Goal: Task Accomplishment & Management: Manage account settings

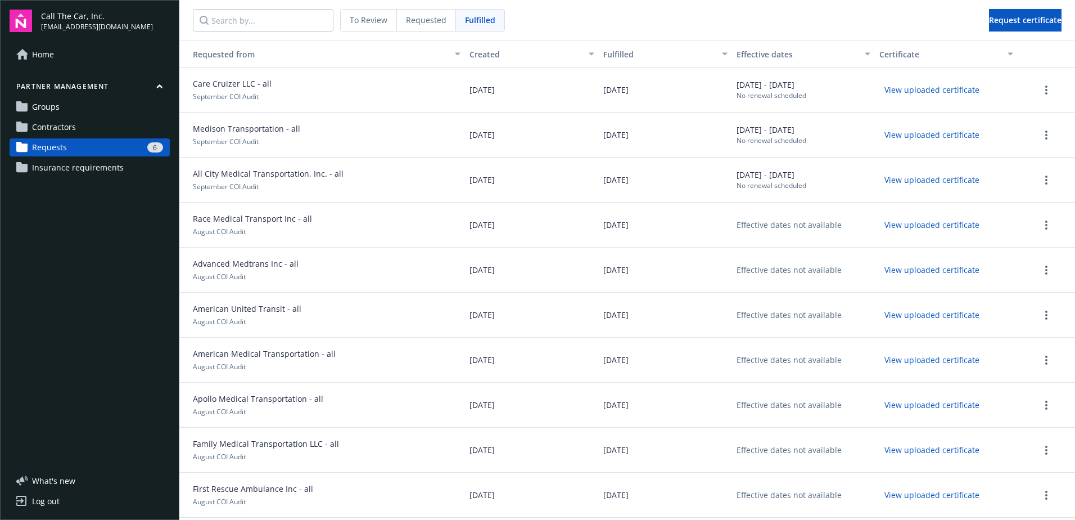
click at [58, 144] on span "Requests" at bounding box center [49, 147] width 35 height 18
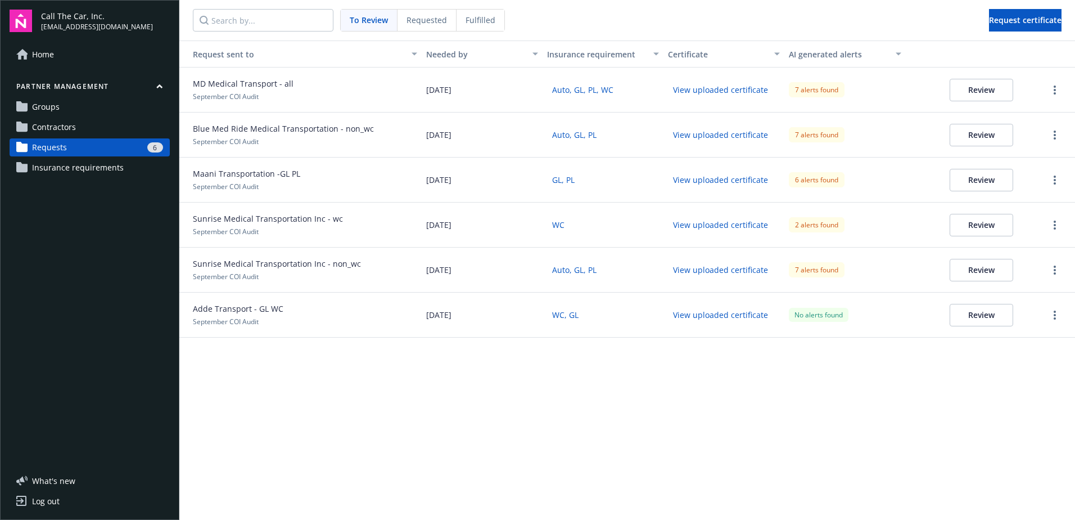
click at [968, 87] on button "Review" at bounding box center [982, 90] width 64 height 22
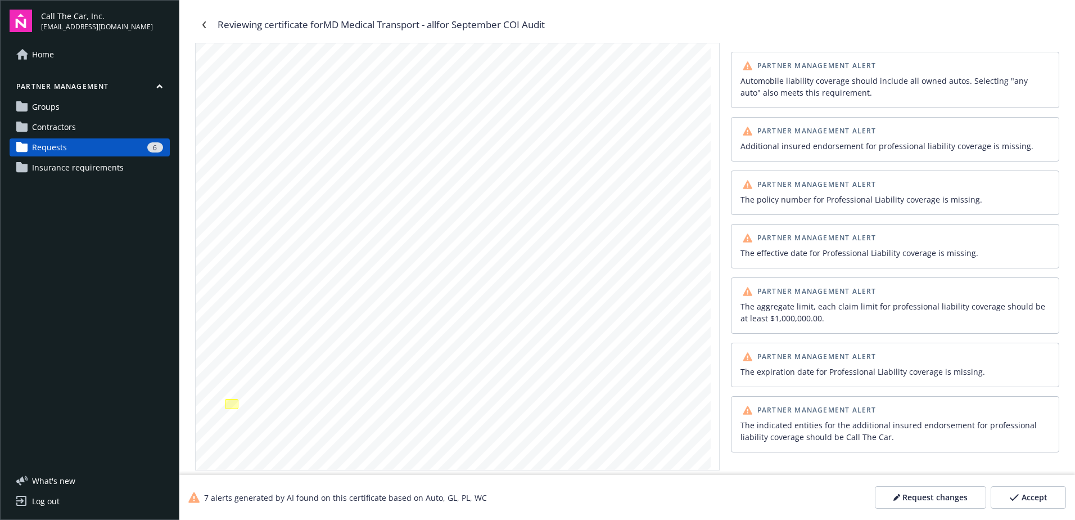
click at [1021, 497] on div "Accept" at bounding box center [1029, 497] width 38 height 11
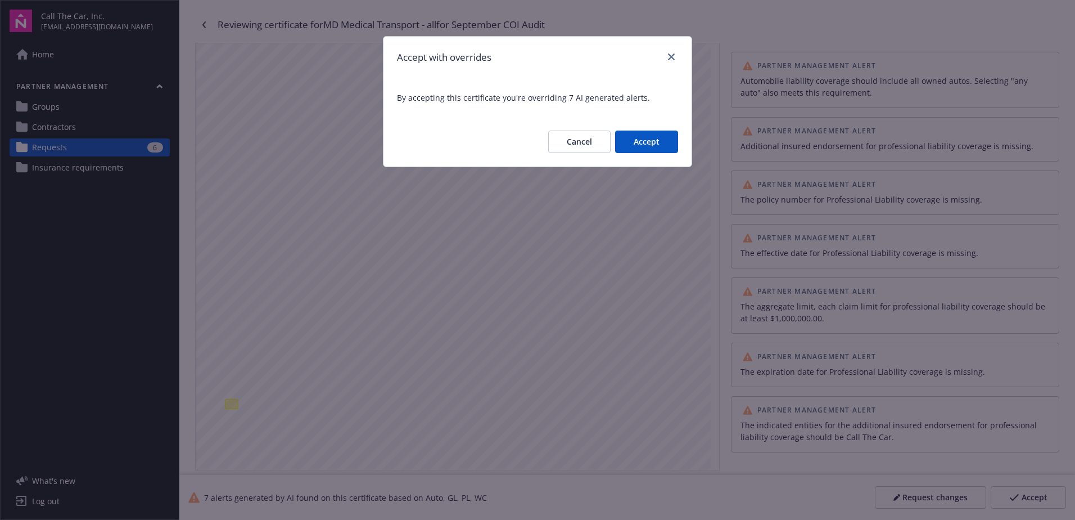
click at [637, 141] on button "Accept" at bounding box center [646, 141] width 63 height 22
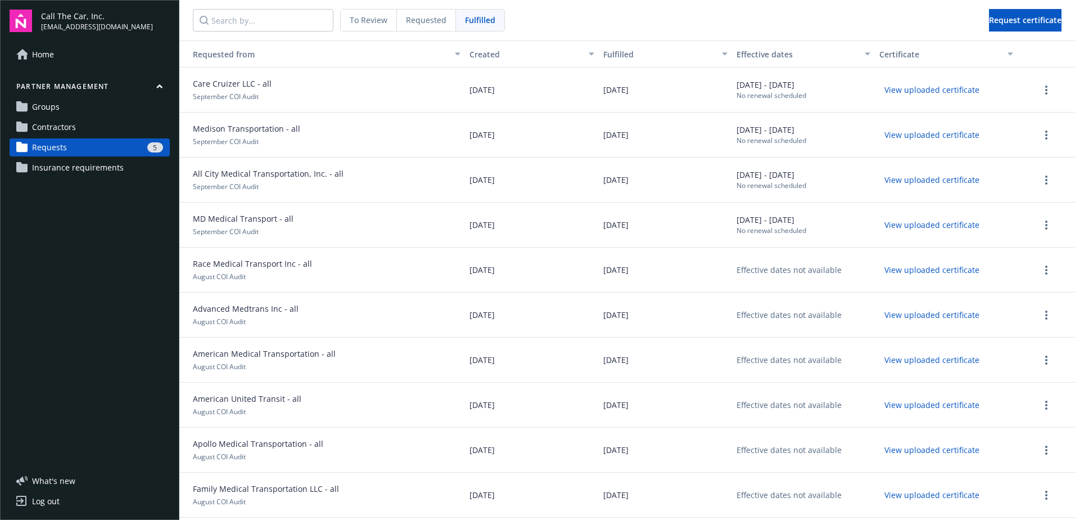
drag, startPoint x: 67, startPoint y: 146, endPoint x: 85, endPoint y: 147, distance: 18.6
click at [67, 146] on link "Requests 5" at bounding box center [90, 147] width 160 height 18
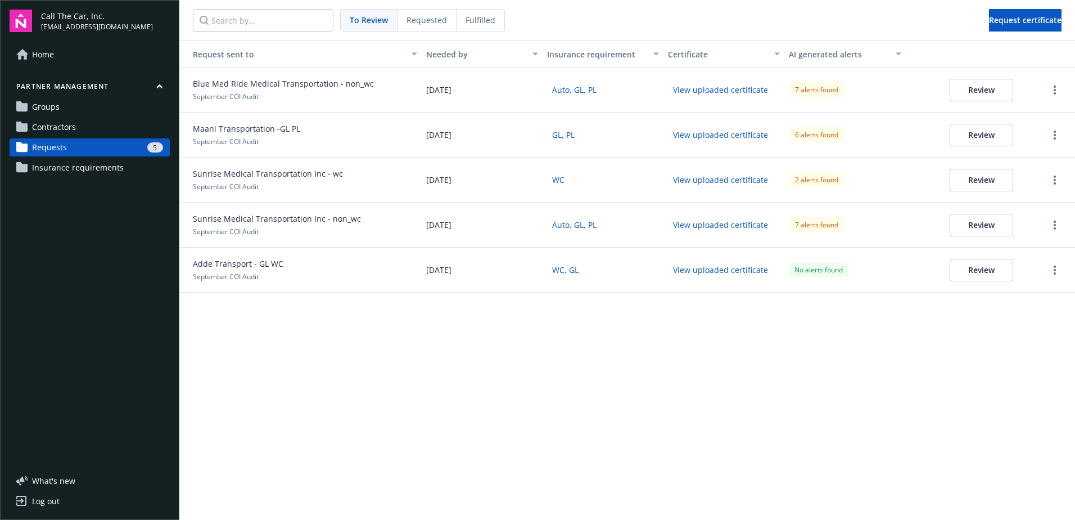
click at [231, 83] on span "Blue Med Ride Medical Transportation - non_wc" at bounding box center [283, 84] width 181 height 12
click at [976, 86] on button "Review" at bounding box center [982, 90] width 64 height 22
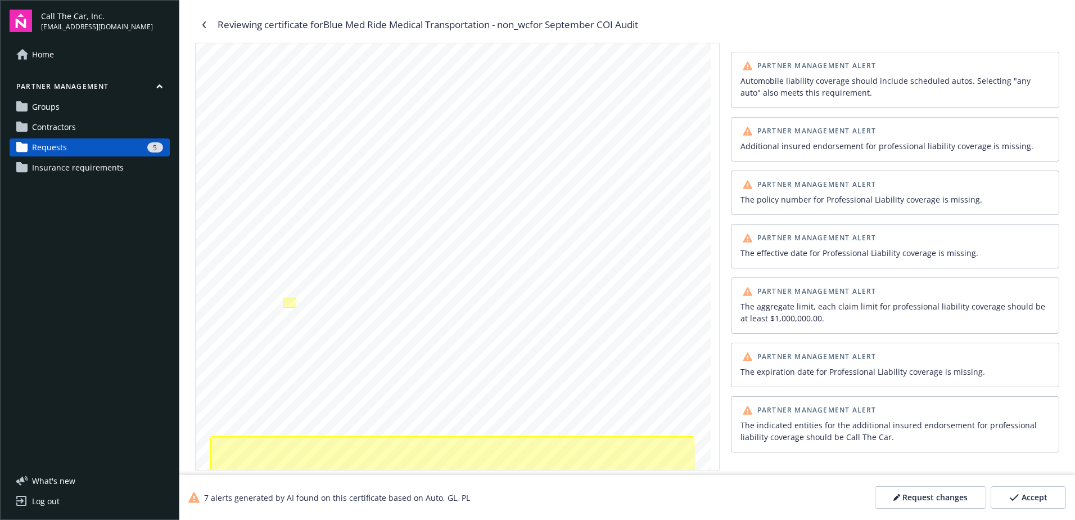
scroll to position [112, 0]
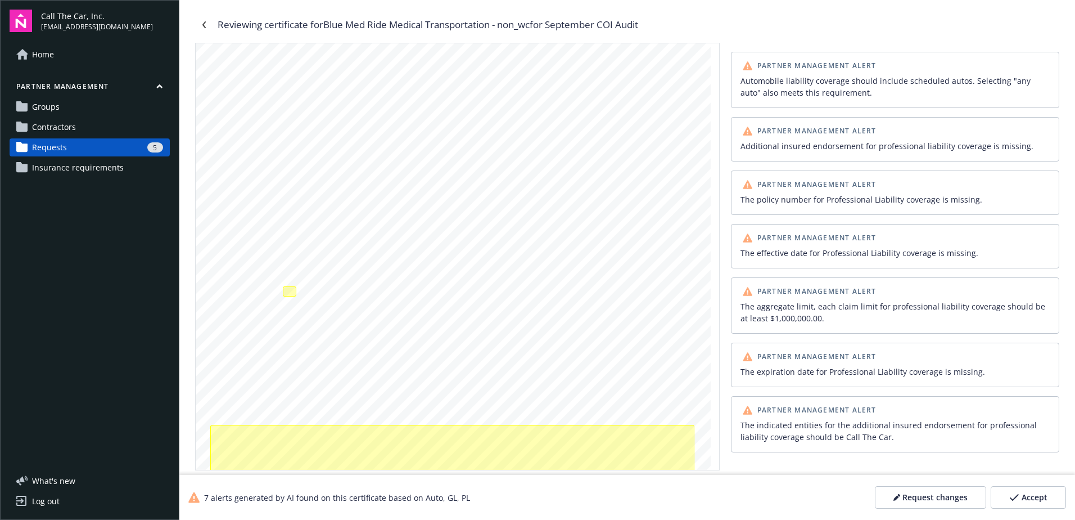
click at [1023, 493] on span "Accept" at bounding box center [1035, 497] width 26 height 11
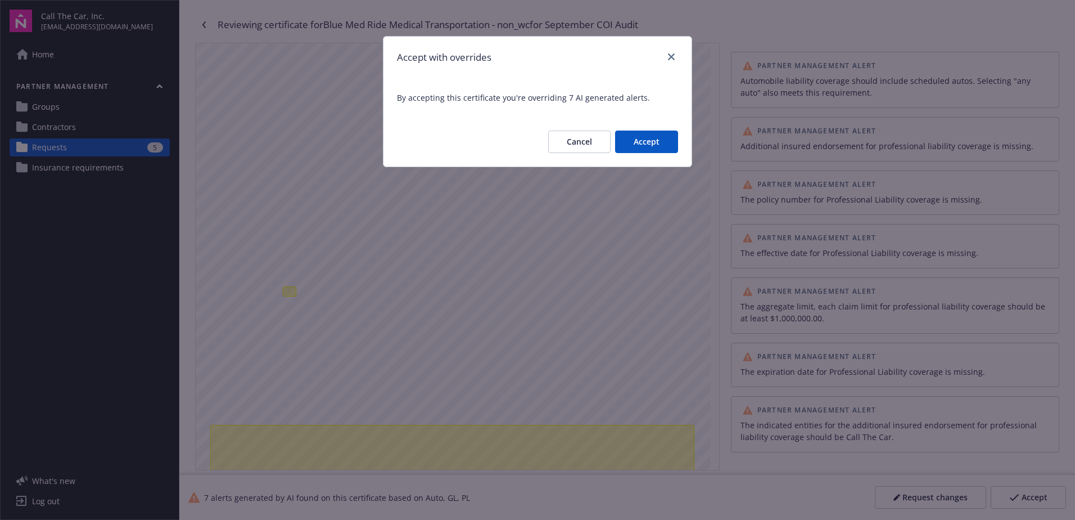
drag, startPoint x: 650, startPoint y: 137, endPoint x: 343, endPoint y: 187, distance: 310.6
click at [649, 137] on button "Accept" at bounding box center [646, 141] width 63 height 22
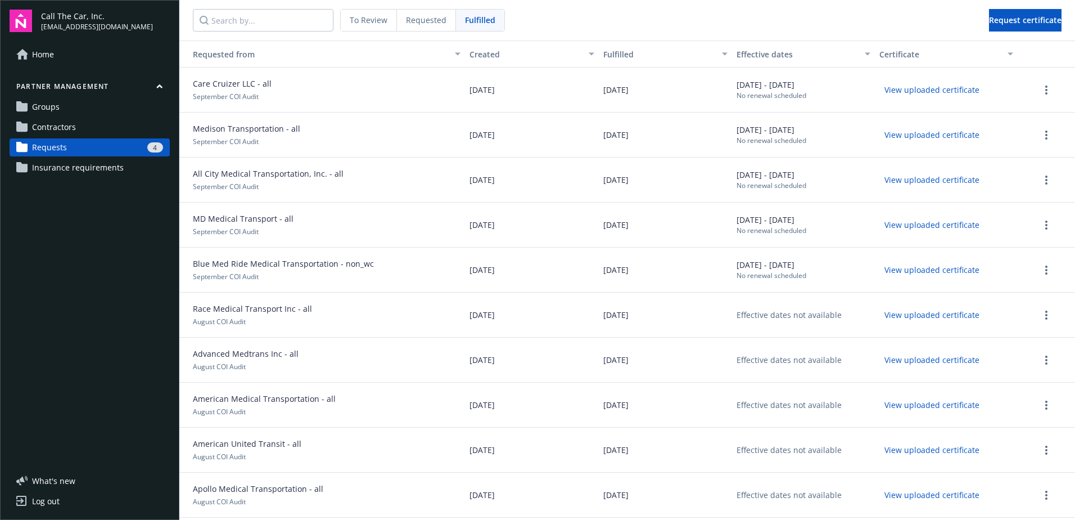
click at [84, 140] on link "Requests 4" at bounding box center [90, 147] width 160 height 18
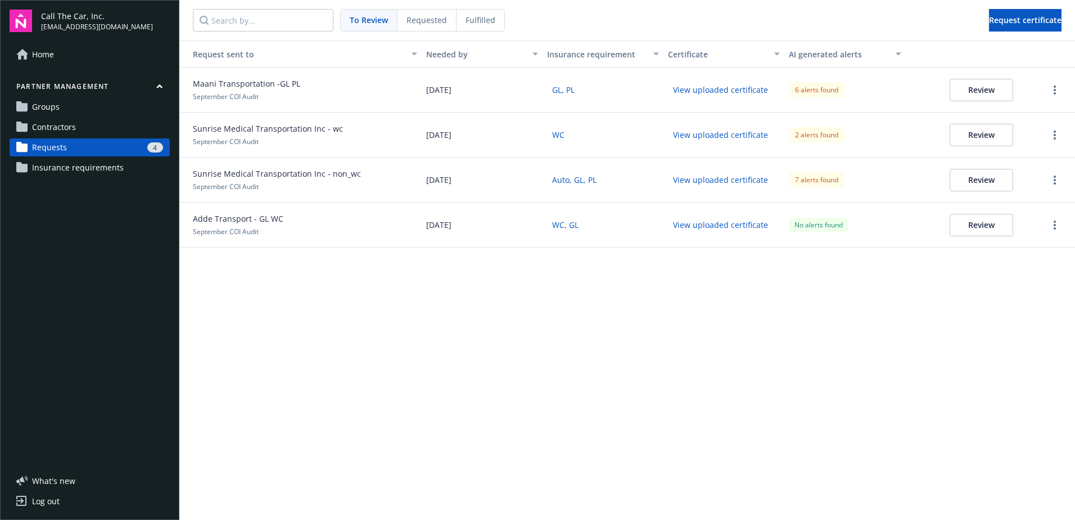
click at [479, 16] on span "Fulfilled" at bounding box center [481, 20] width 30 height 12
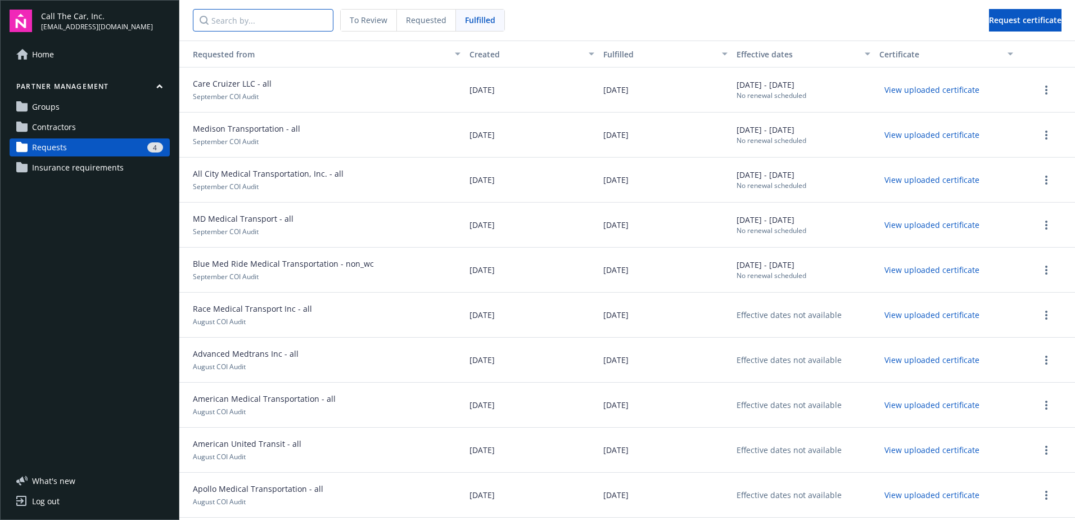
click at [251, 17] on input "Search by..." at bounding box center [263, 20] width 141 height 22
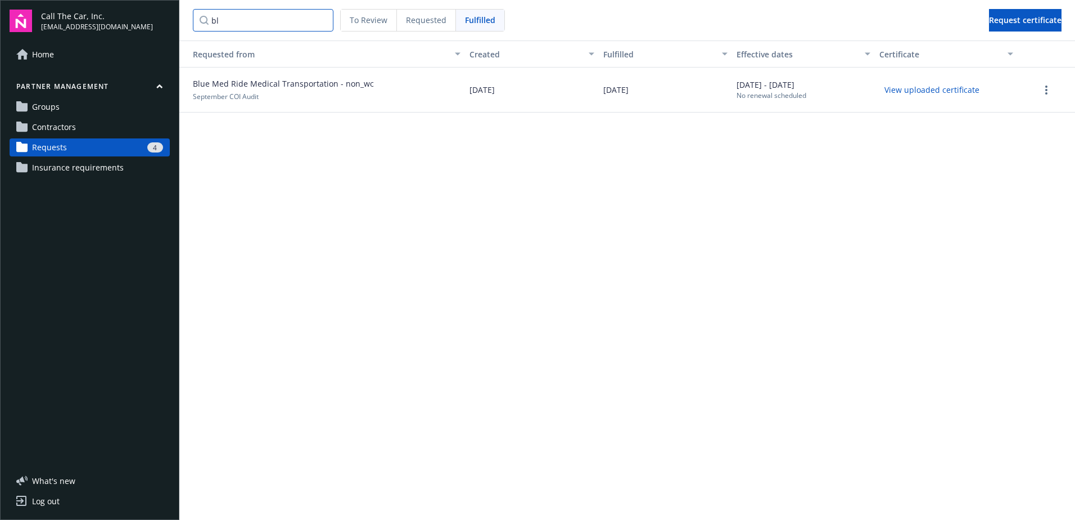
type input "b"
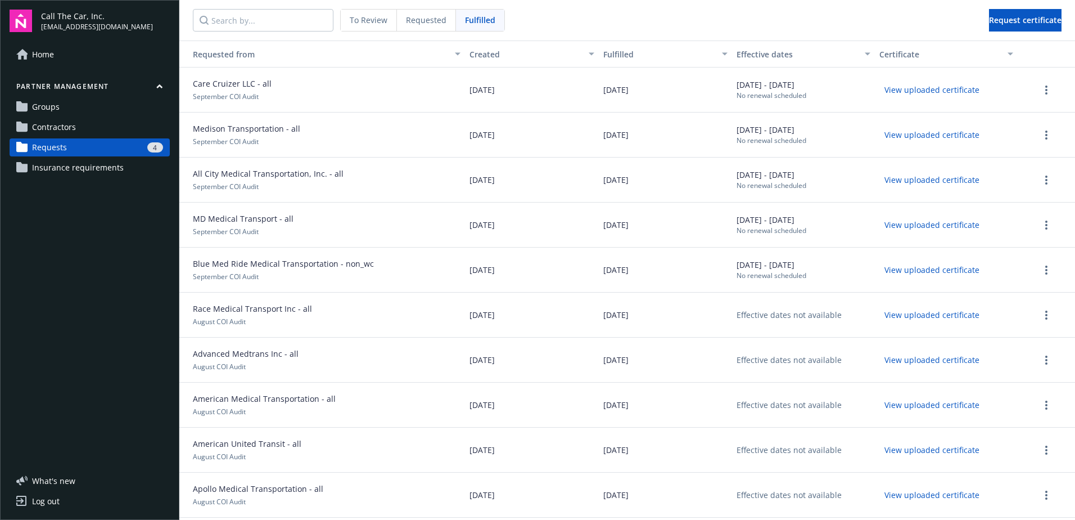
click at [48, 142] on span "Requests" at bounding box center [49, 147] width 35 height 18
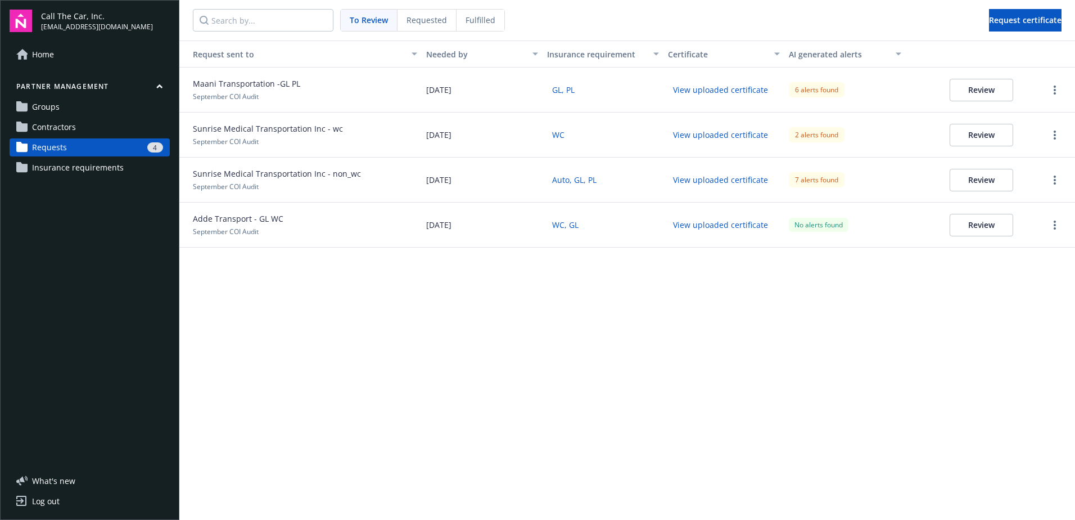
click at [253, 80] on span "Maani Transportation -GL PL" at bounding box center [246, 84] width 107 height 12
click at [986, 88] on button "Review" at bounding box center [982, 90] width 64 height 22
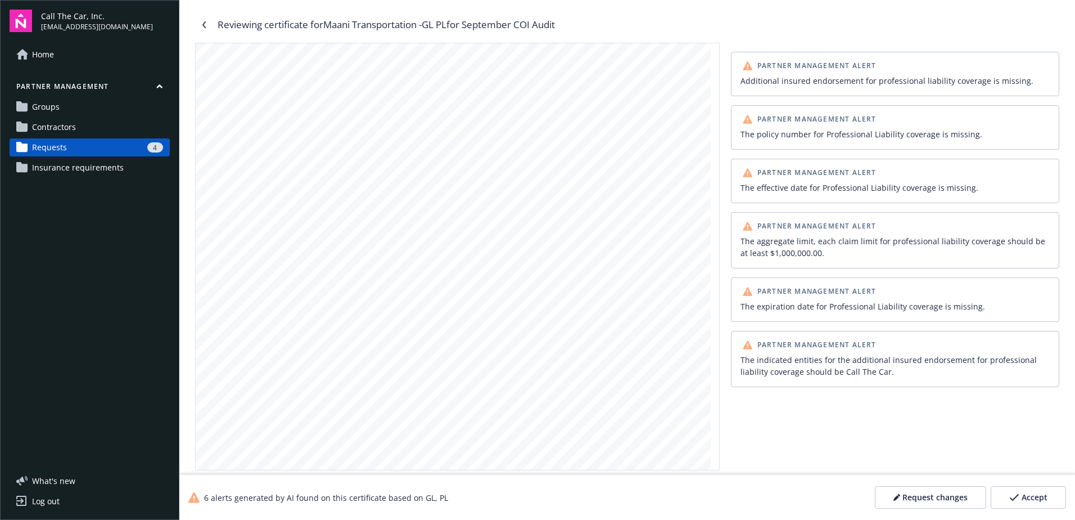
click at [1033, 498] on span "Accept" at bounding box center [1035, 497] width 26 height 11
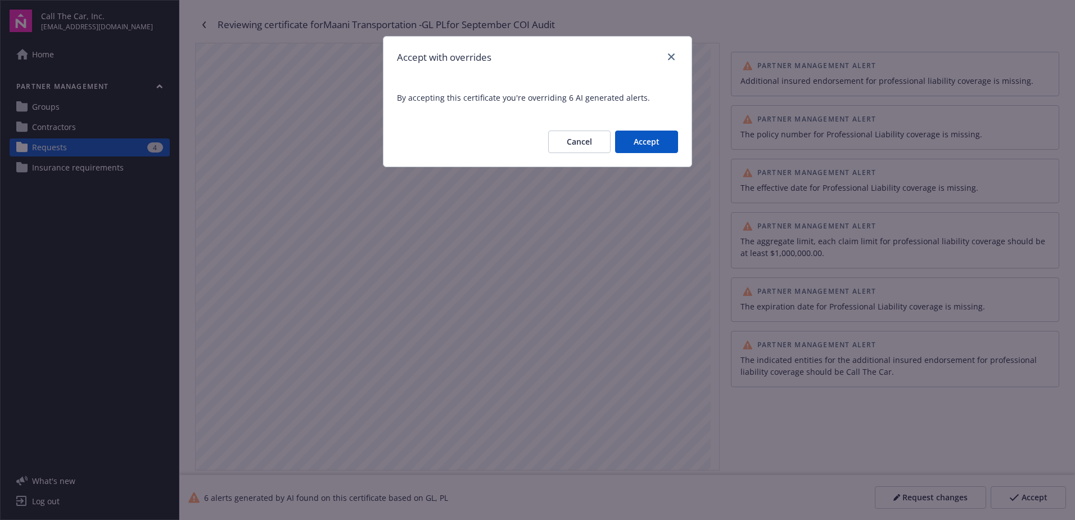
click at [651, 139] on button "Accept" at bounding box center [646, 141] width 63 height 22
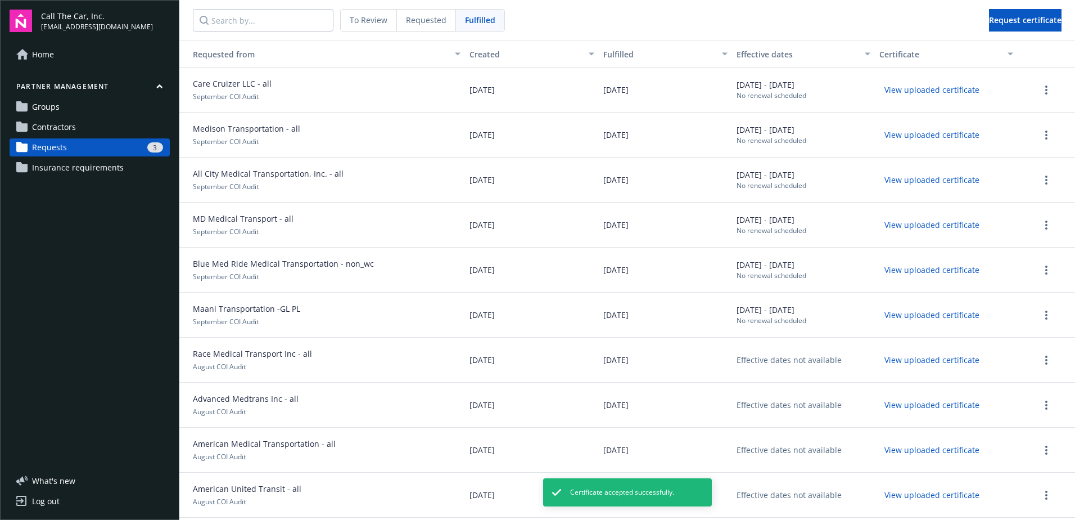
click at [46, 146] on span "Requests" at bounding box center [49, 147] width 35 height 18
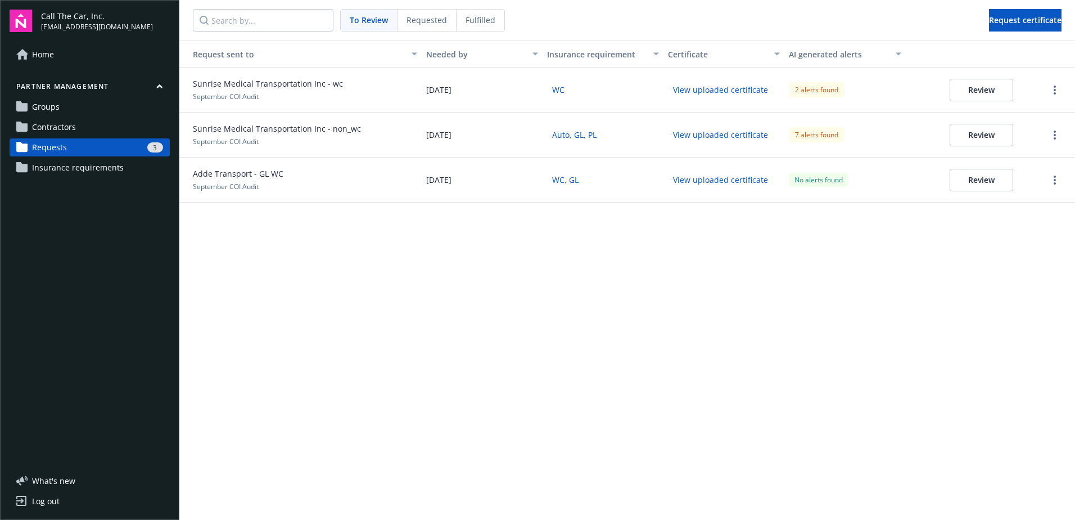
click at [234, 94] on span "September COI Audit" at bounding box center [226, 97] width 66 height 10
click at [994, 89] on button "Review" at bounding box center [982, 90] width 64 height 22
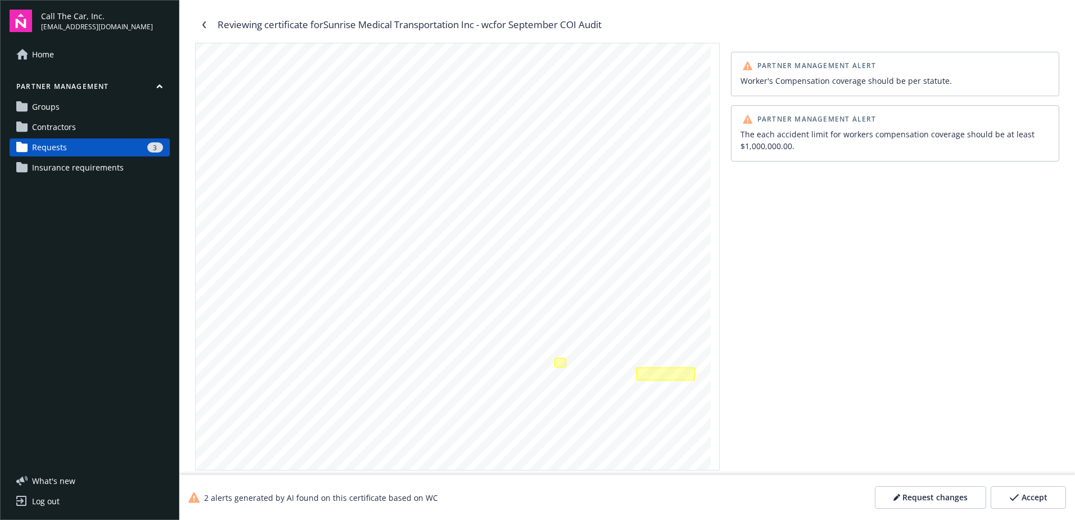
scroll to position [56, 0]
drag, startPoint x: 1037, startPoint y: 495, endPoint x: 1030, endPoint y: 495, distance: 6.7
click at [1030, 495] on span "Accept" at bounding box center [1035, 497] width 26 height 11
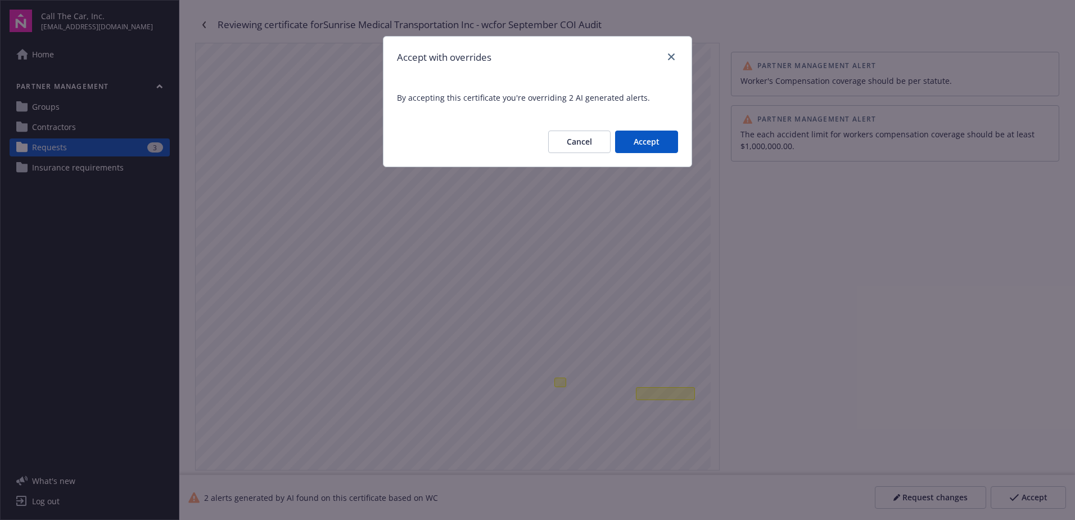
click at [641, 138] on button "Accept" at bounding box center [646, 141] width 63 height 22
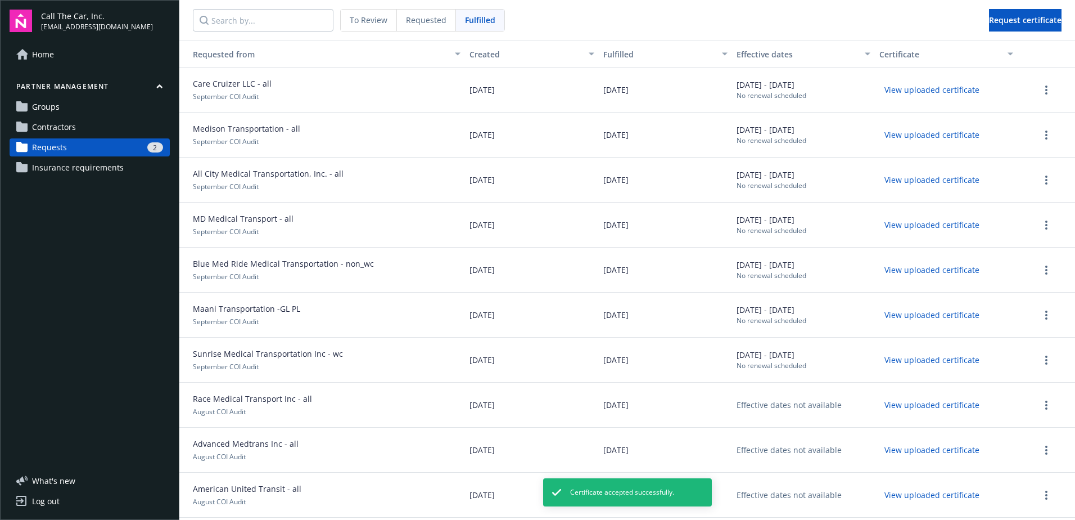
click at [49, 145] on span "Requests" at bounding box center [49, 147] width 35 height 18
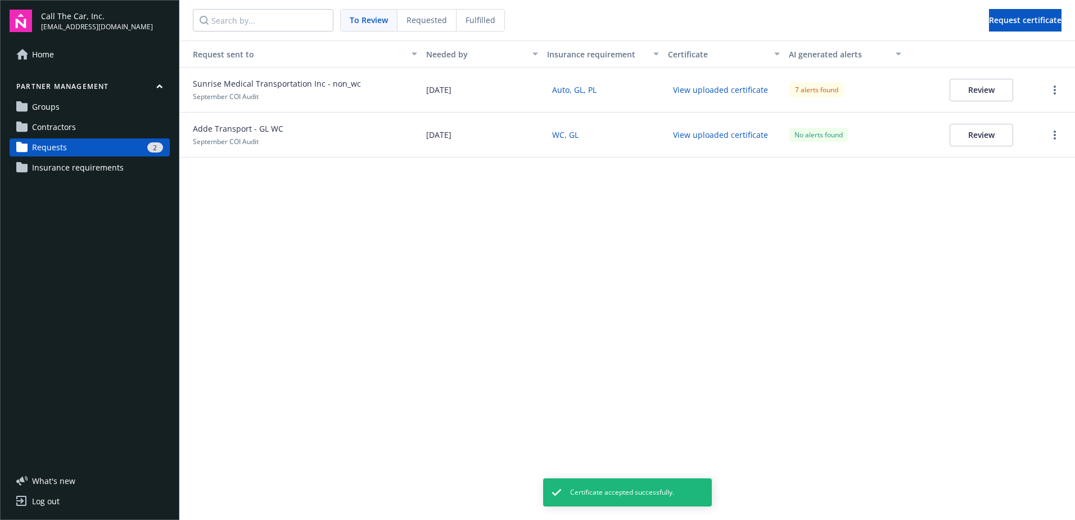
click at [233, 84] on span "Sunrise Medical Transportation Inc - non_wc" at bounding box center [277, 84] width 168 height 12
click at [967, 87] on button "Review" at bounding box center [982, 90] width 64 height 22
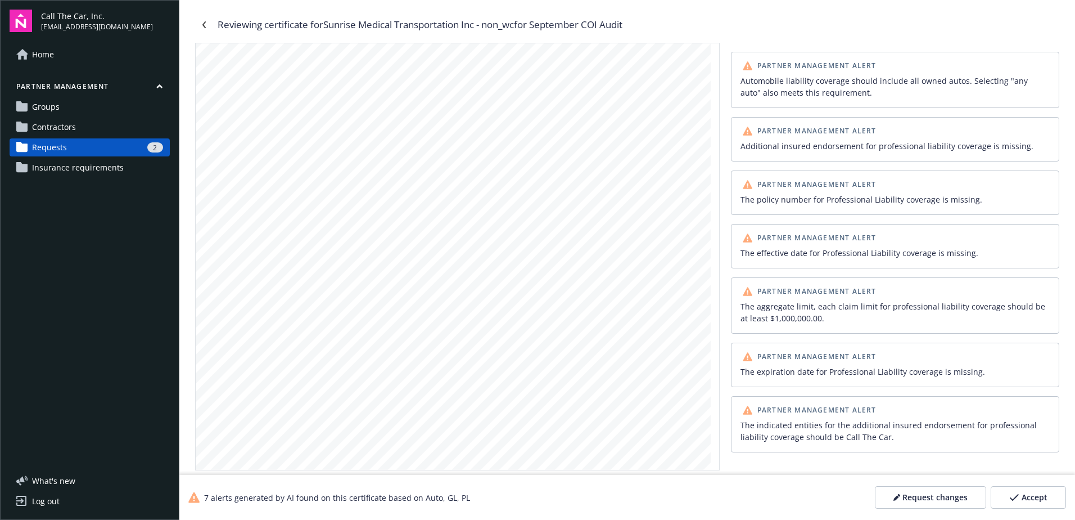
scroll to position [844, 0]
click at [377, 341] on div "Printed by GMZ on [DATE] 11:24AM 2 JIA Insurance Agency, LLC N/A Multiple Carri…" at bounding box center [453, 200] width 515 height 666
click at [457, 378] on div "Printed by GMZ on [DATE] 11:24AM 2 JIA Insurance Agency, LLC N/A Multiple Carri…" at bounding box center [453, 256] width 515 height 666
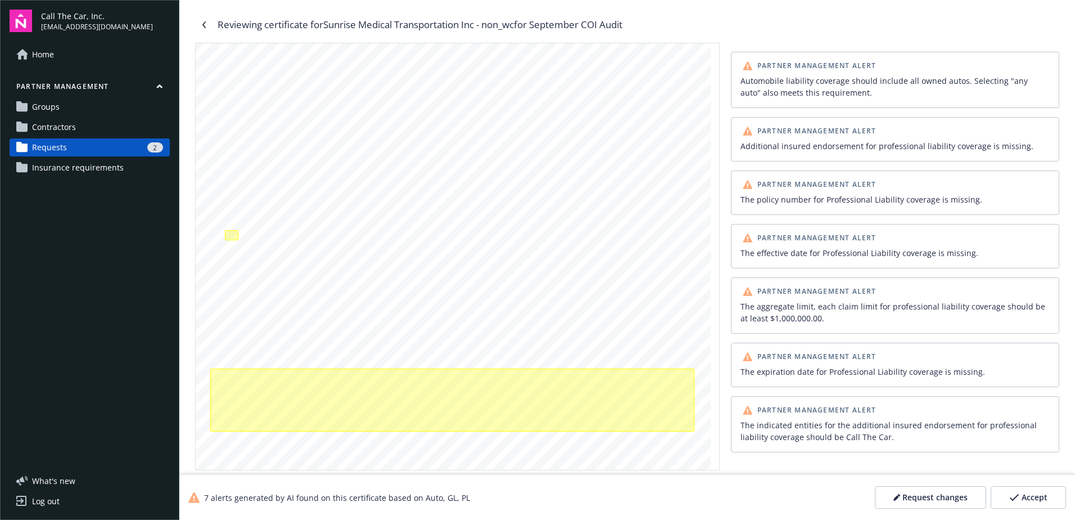
scroll to position [167, 0]
click at [1022, 498] on span "Accept" at bounding box center [1035, 497] width 26 height 11
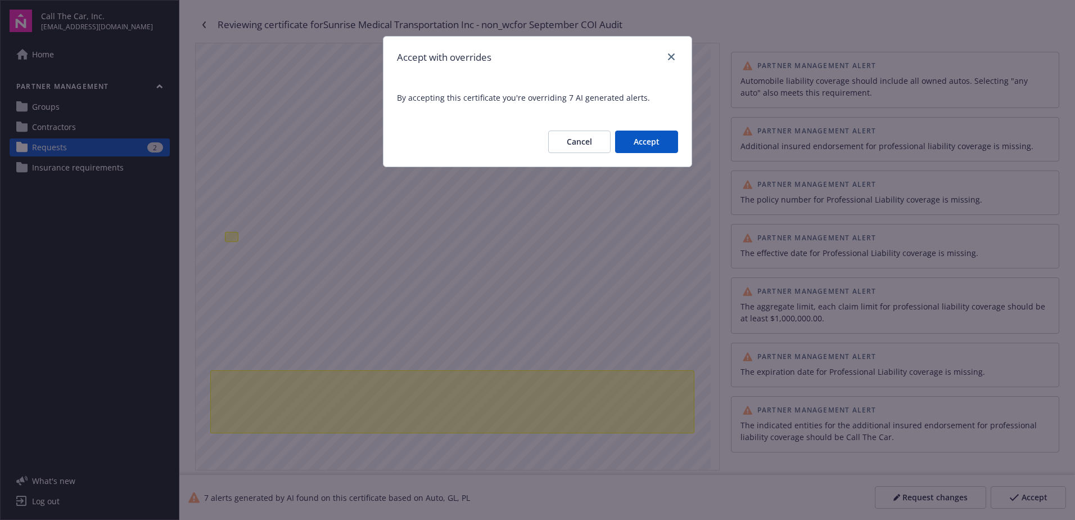
click at [655, 141] on button "Accept" at bounding box center [646, 141] width 63 height 22
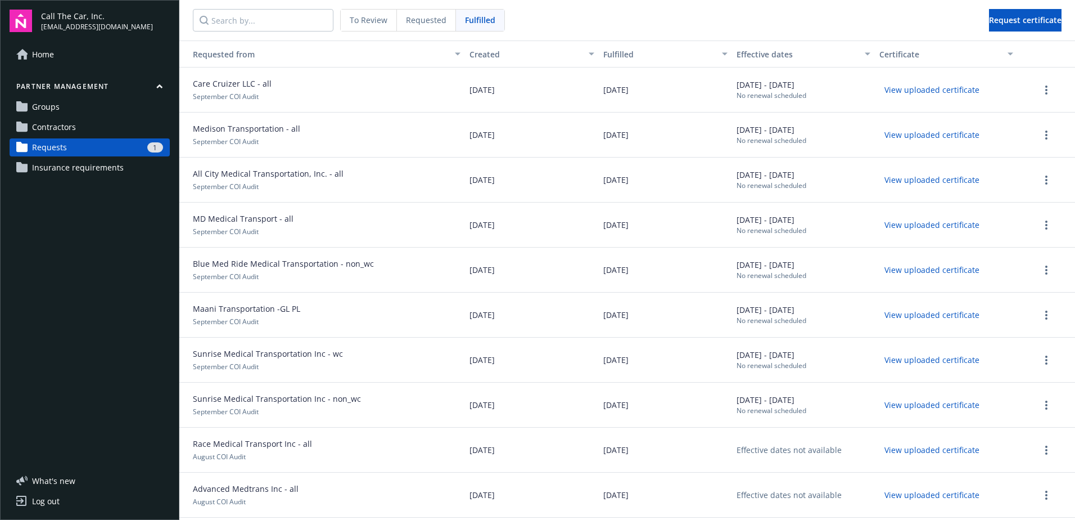
click at [75, 146] on div "1" at bounding box center [117, 147] width 92 height 10
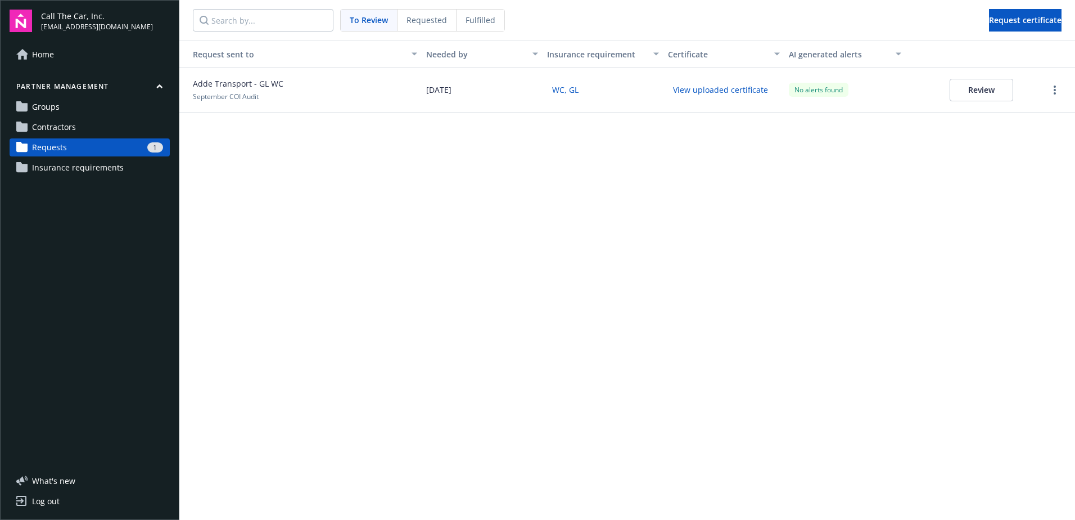
click at [227, 84] on span "Adde Transport - GL WC" at bounding box center [238, 84] width 91 height 12
click at [979, 87] on button "Review" at bounding box center [982, 90] width 64 height 22
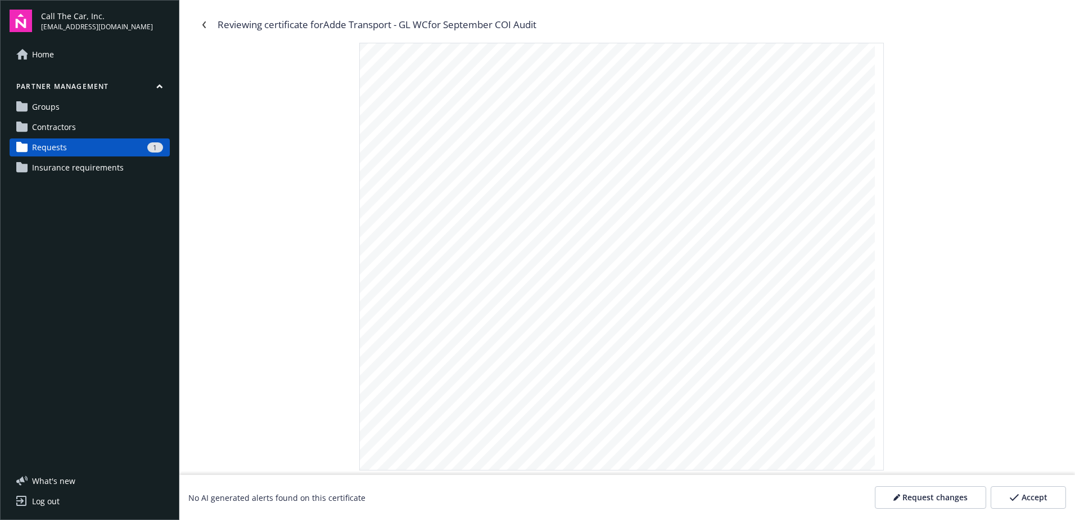
scroll to position [169, 0]
click at [94, 139] on link "Requests 1" at bounding box center [90, 147] width 160 height 18
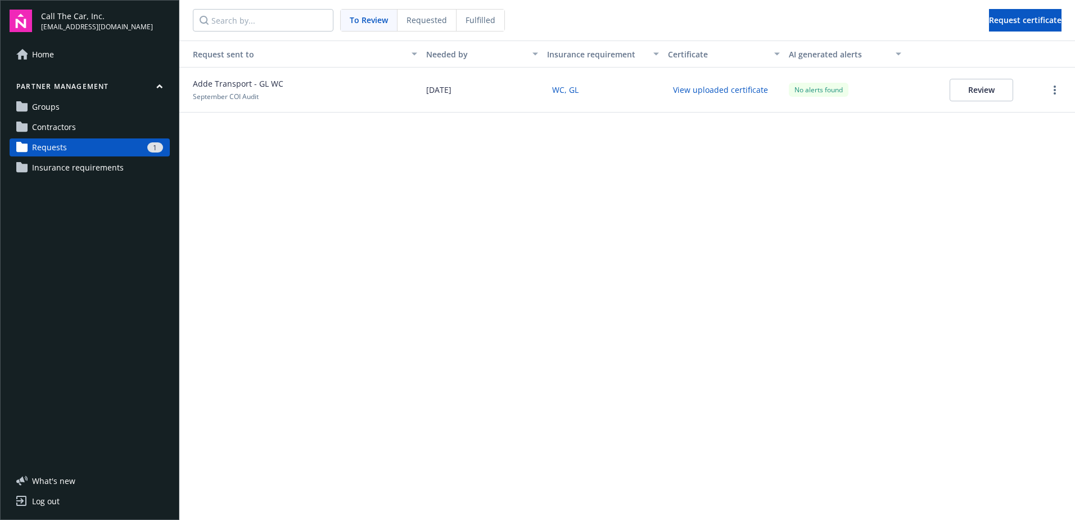
click at [62, 143] on span "Requests" at bounding box center [49, 147] width 35 height 18
click at [728, 89] on button "View uploaded certificate" at bounding box center [720, 89] width 105 height 17
click at [989, 92] on button "Review" at bounding box center [982, 90] width 64 height 22
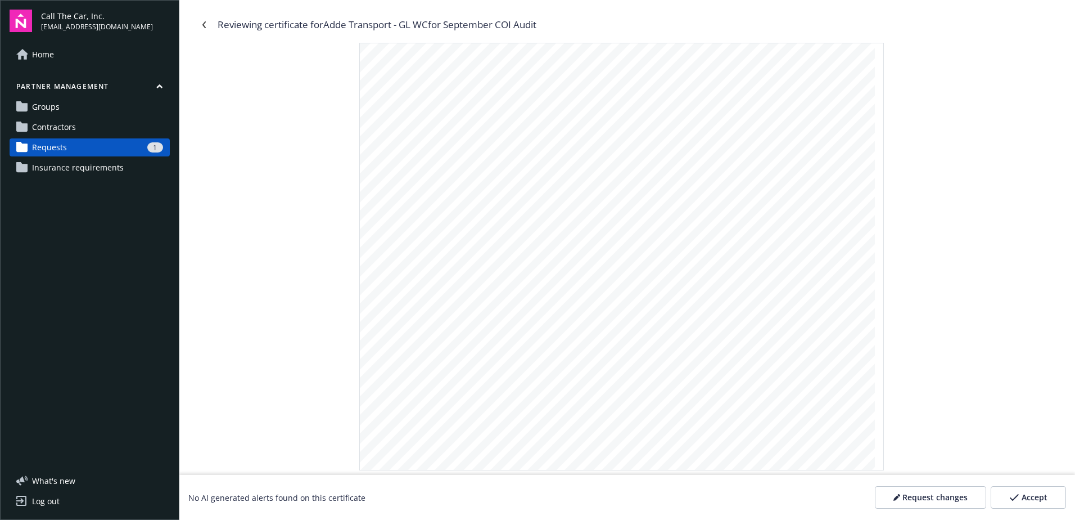
click at [1034, 496] on span "Accept" at bounding box center [1035, 497] width 26 height 11
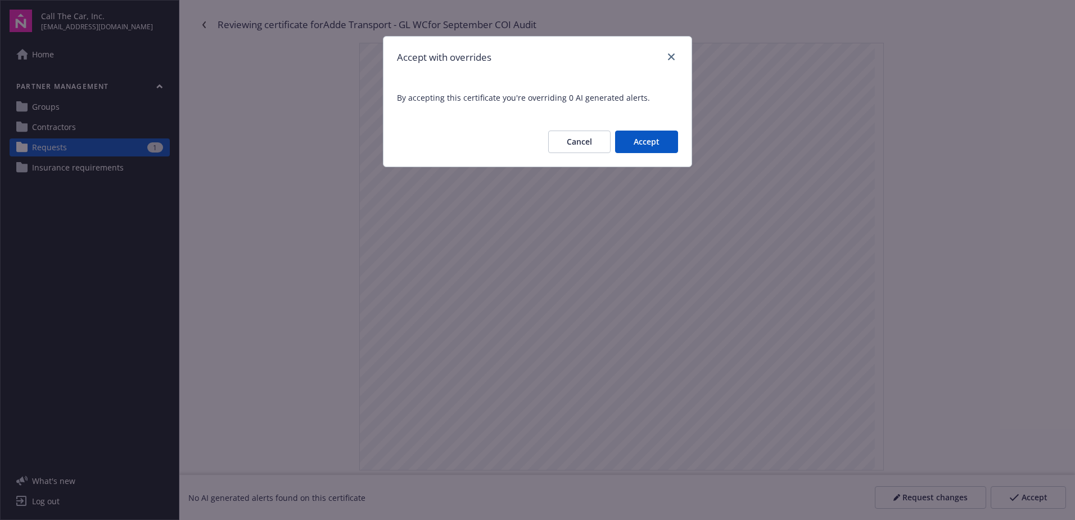
click at [637, 138] on button "Accept" at bounding box center [646, 141] width 63 height 22
